Goal: Information Seeking & Learning: Learn about a topic

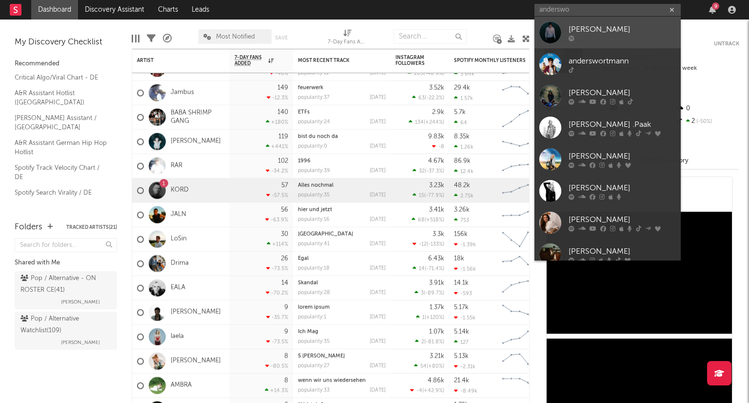
type input "anderswo"
click at [609, 32] on div "[PERSON_NAME]" at bounding box center [622, 29] width 107 height 12
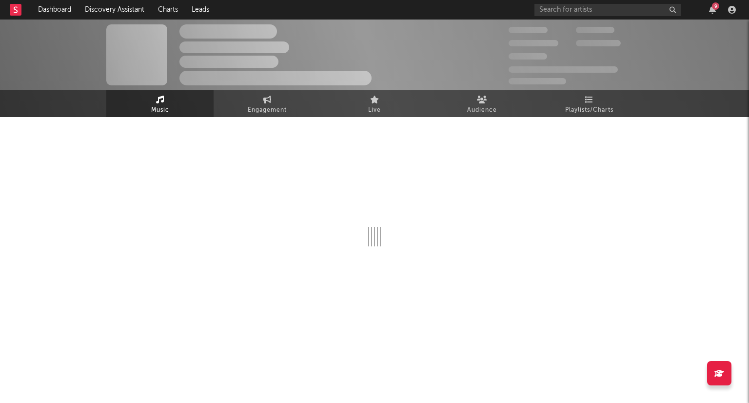
select select "1w"
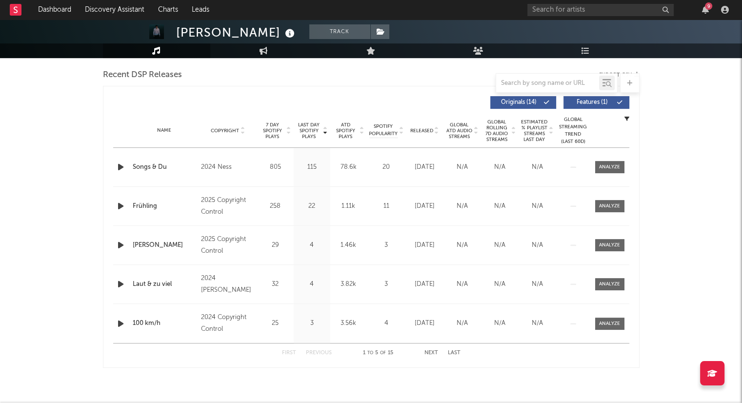
scroll to position [342, 0]
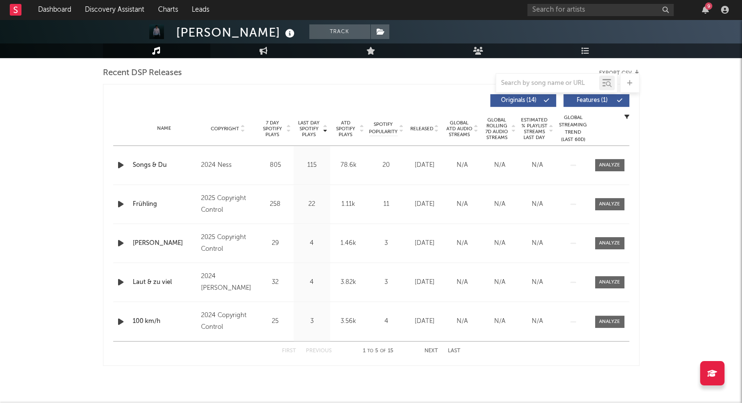
click at [433, 129] on span "Released" at bounding box center [421, 129] width 23 height 6
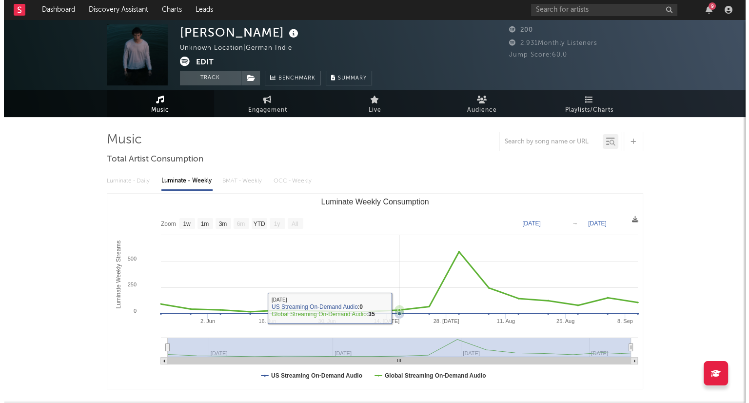
scroll to position [0, 0]
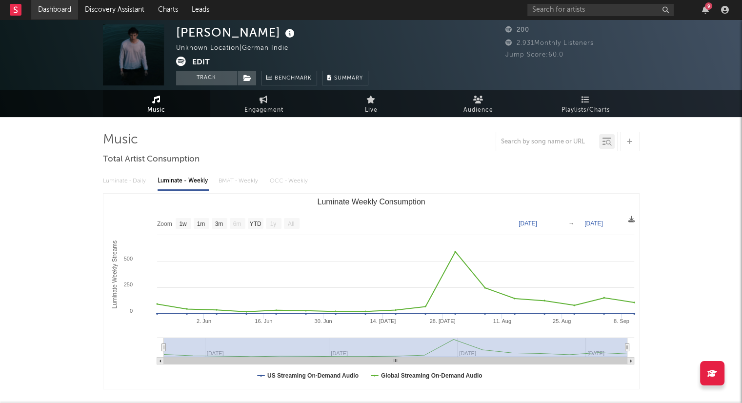
click at [69, 11] on link "Dashboard" at bounding box center [54, 10] width 47 height 20
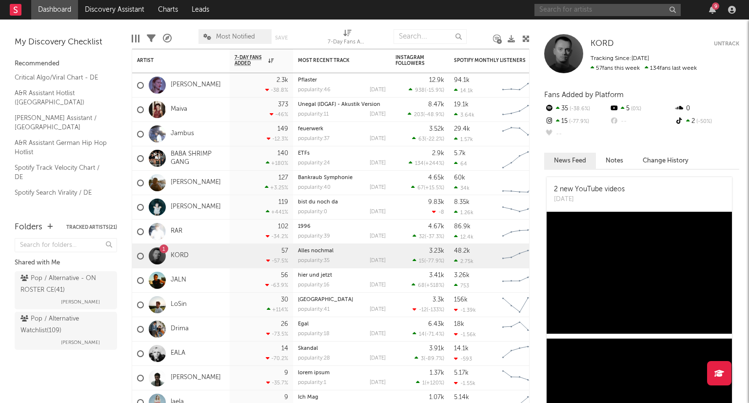
click at [619, 9] on input "text" at bounding box center [608, 10] width 146 height 12
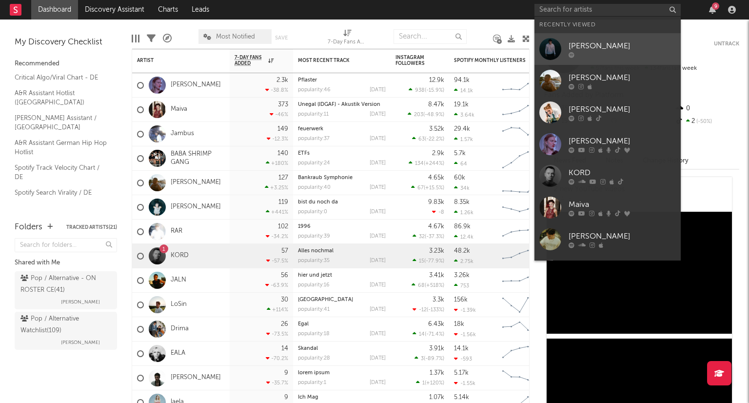
click at [617, 55] on div at bounding box center [622, 55] width 107 height 6
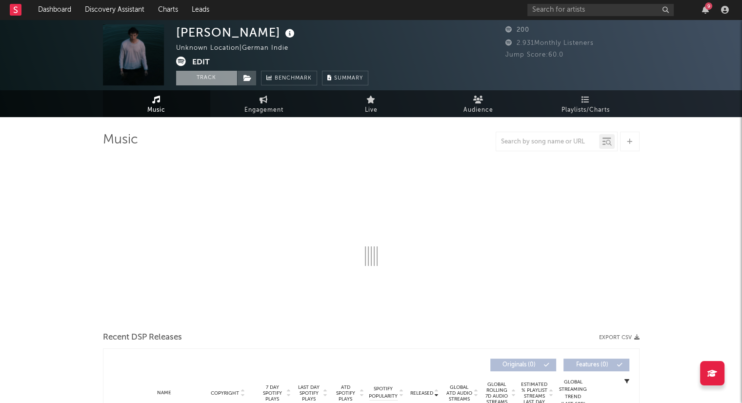
select select "1w"
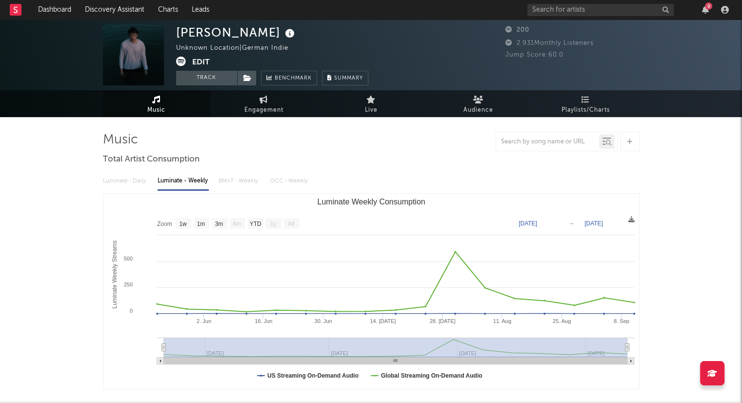
drag, startPoint x: 220, startPoint y: 83, endPoint x: 189, endPoint y: 85, distance: 30.8
click at [220, 83] on button "Track" at bounding box center [206, 78] width 61 height 15
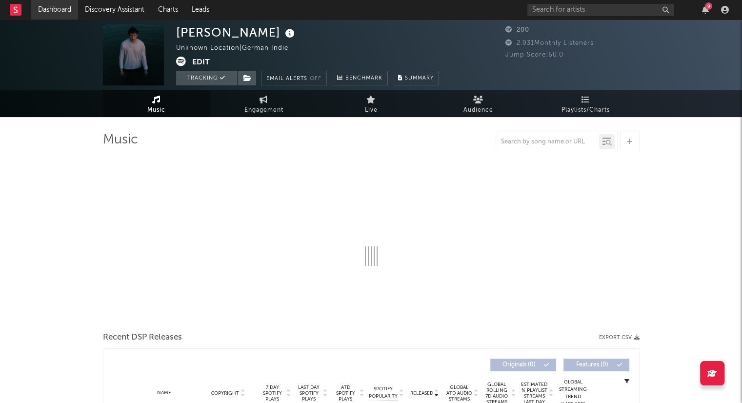
click at [64, 9] on link "Dashboard" at bounding box center [54, 10] width 47 height 20
